Goal: Task Accomplishment & Management: Manage account settings

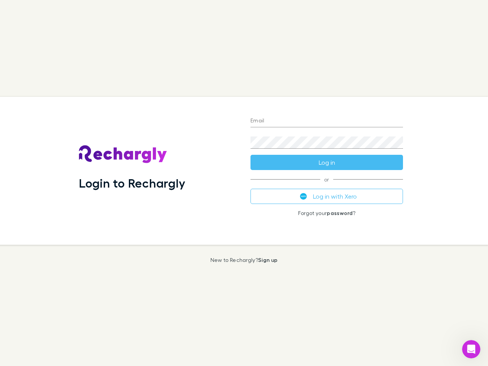
click at [244, 183] on div "Login to Rechargly" at bounding box center [159, 171] width 172 height 148
click at [327, 121] on input "Email" at bounding box center [326, 121] width 152 height 12
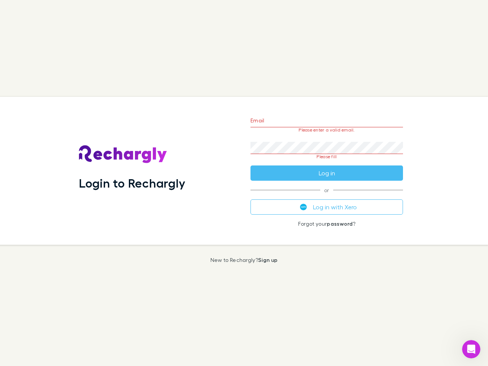
click at [327, 162] on form "Email Please enter a valid email. Password Please fill Log in" at bounding box center [326, 145] width 152 height 72
click at [327, 196] on div "Email Please enter a valid email. Password Please fill Log in or Log in with Xe…" at bounding box center [326, 171] width 165 height 148
click at [471, 349] on icon "Open Intercom Messenger" at bounding box center [471, 349] width 13 height 13
